Goal: Navigation & Orientation: Find specific page/section

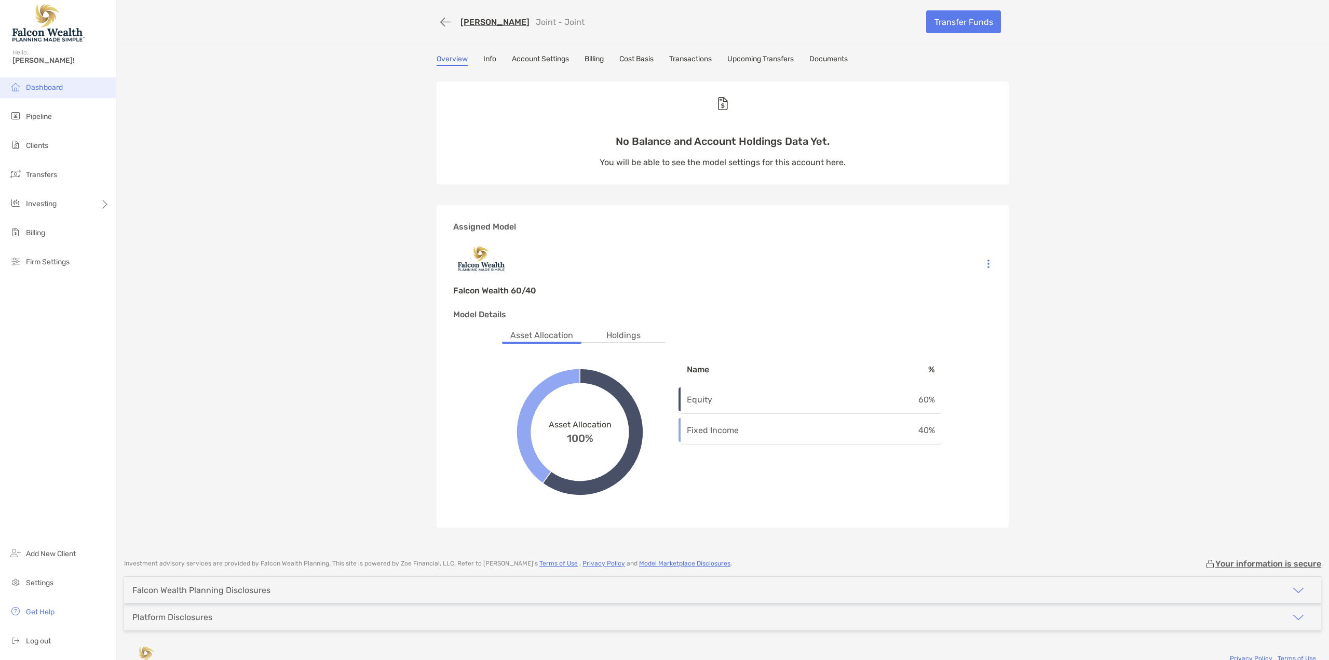
click at [45, 88] on span "Dashboard" at bounding box center [44, 87] width 37 height 9
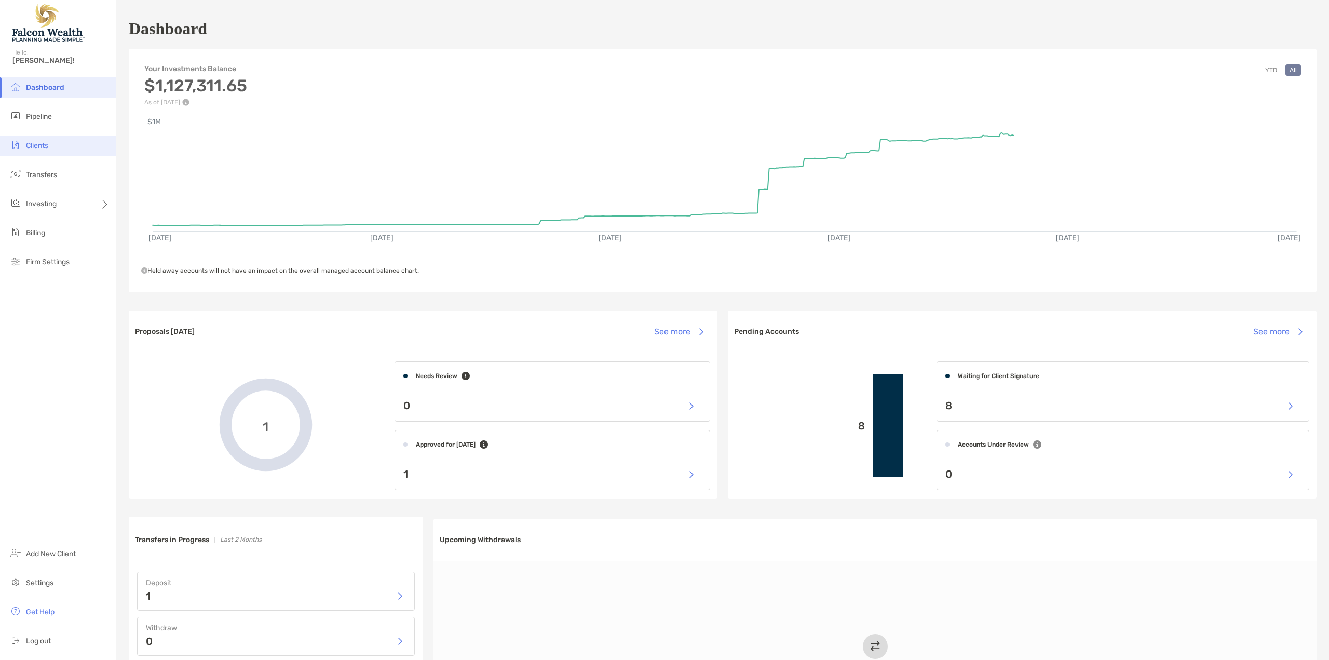
click at [34, 145] on span "Clients" at bounding box center [37, 145] width 22 height 9
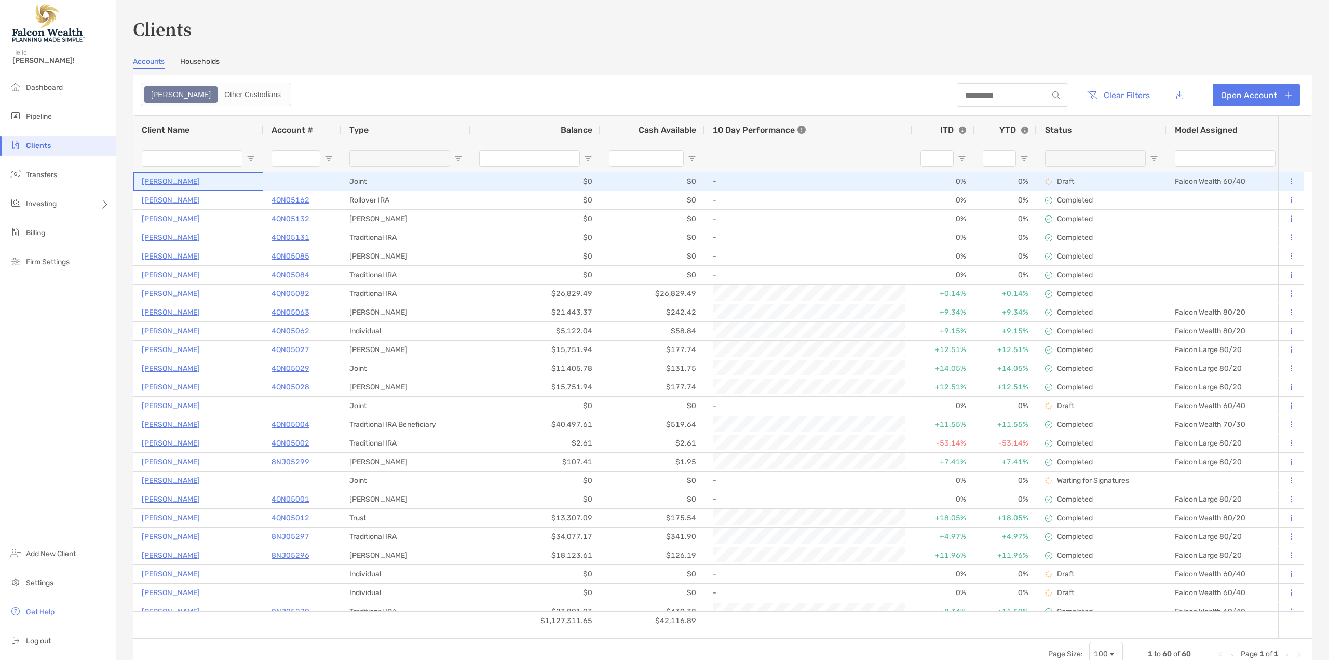
click at [156, 181] on p "[PERSON_NAME]" at bounding box center [171, 181] width 58 height 13
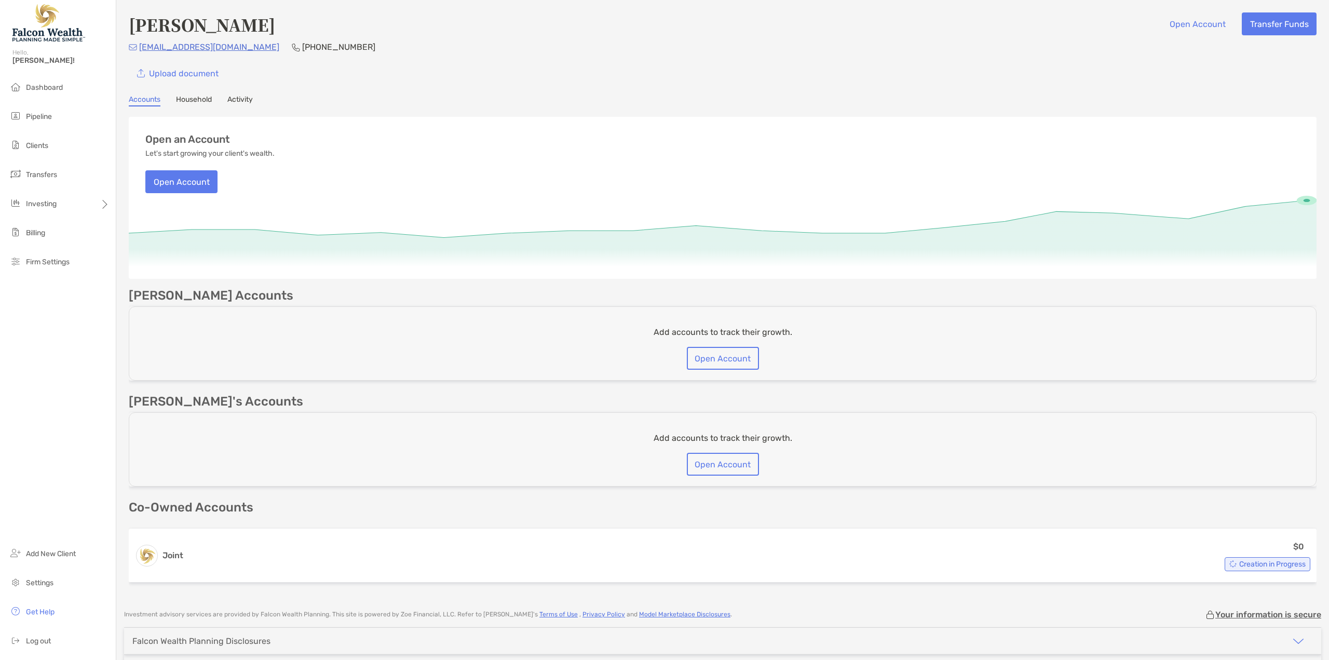
click at [42, 77] on div "Hello, Quinn!" at bounding box center [58, 63] width 116 height 30
click at [42, 84] on span "Dashboard" at bounding box center [44, 87] width 37 height 9
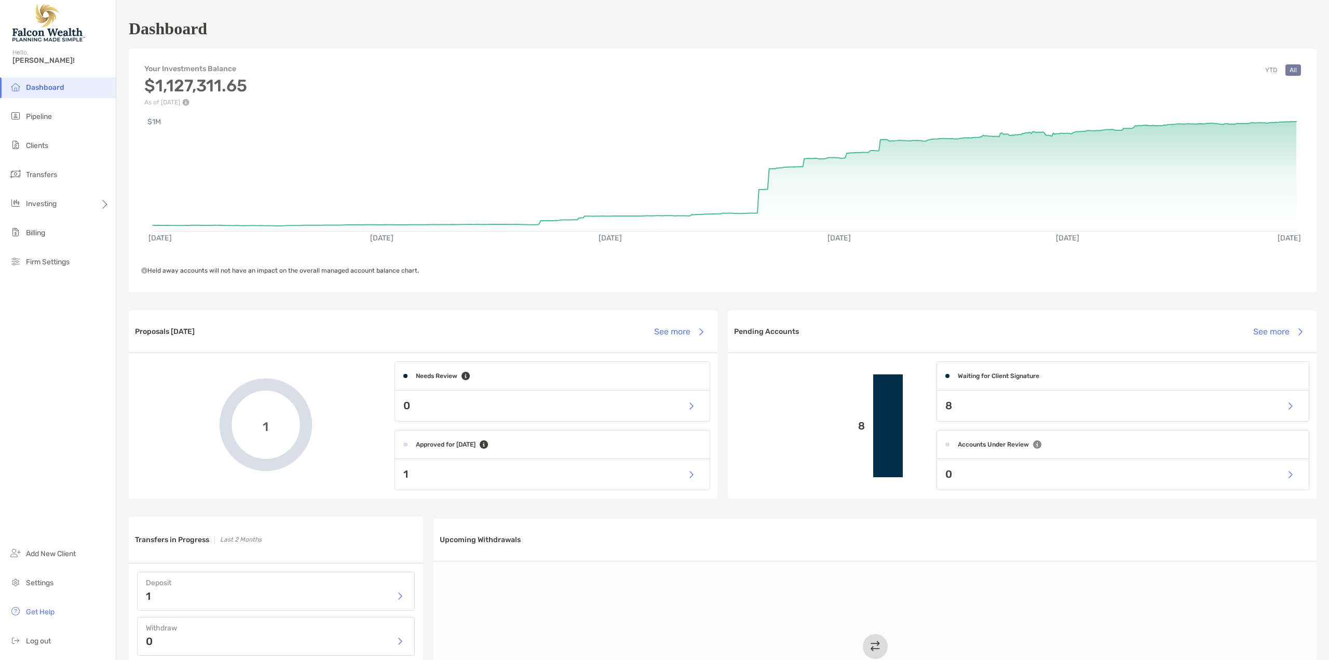
click at [462, 446] on h4 "Approved for Today" at bounding box center [446, 444] width 60 height 7
drag, startPoint x: 536, startPoint y: 481, endPoint x: 646, endPoint y: 480, distance: 110.6
click at [536, 482] on div "1" at bounding box center [552, 474] width 315 height 31
click at [685, 477] on button "button" at bounding box center [690, 474] width 21 height 22
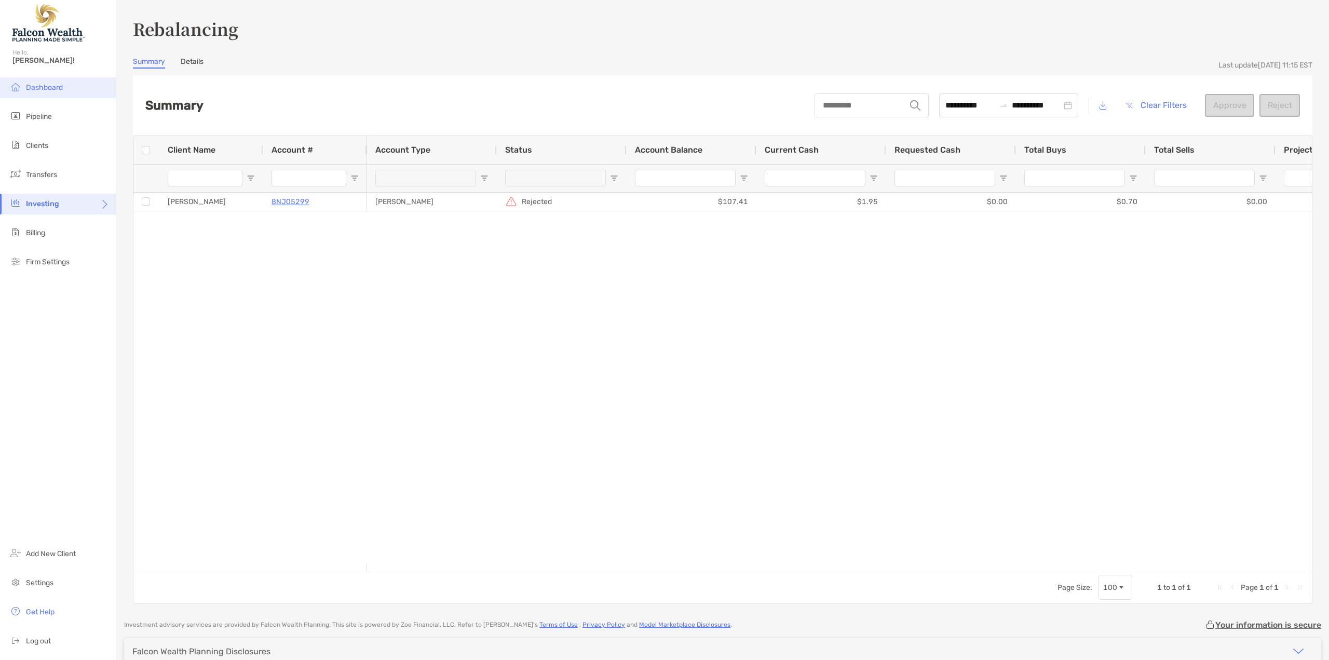
click at [45, 90] on span "Dashboard" at bounding box center [44, 87] width 37 height 9
